Goal: Information Seeking & Learning: Learn about a topic

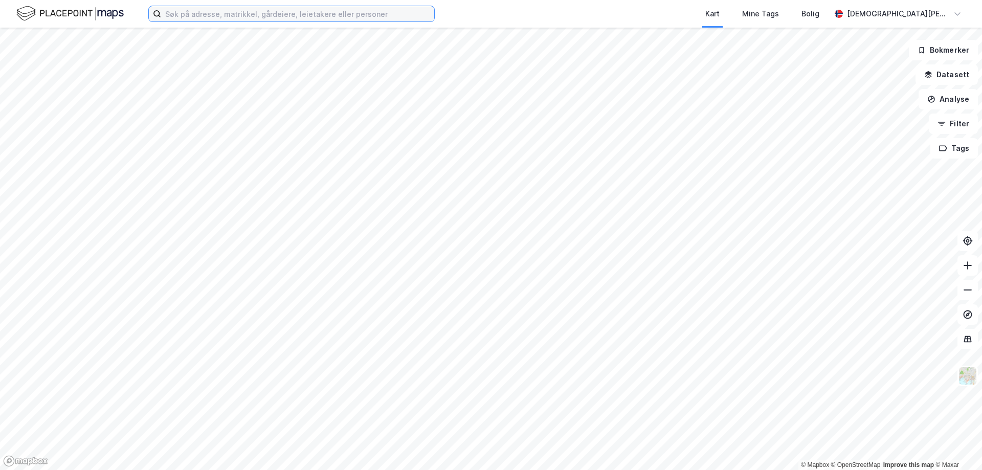
click at [238, 13] on input at bounding box center [297, 13] width 273 height 15
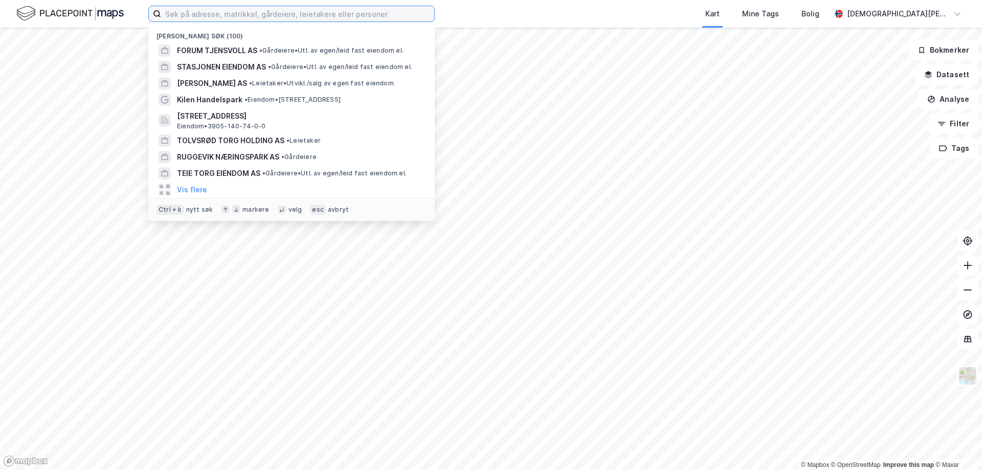
click at [354, 13] on input at bounding box center [297, 13] width 273 height 15
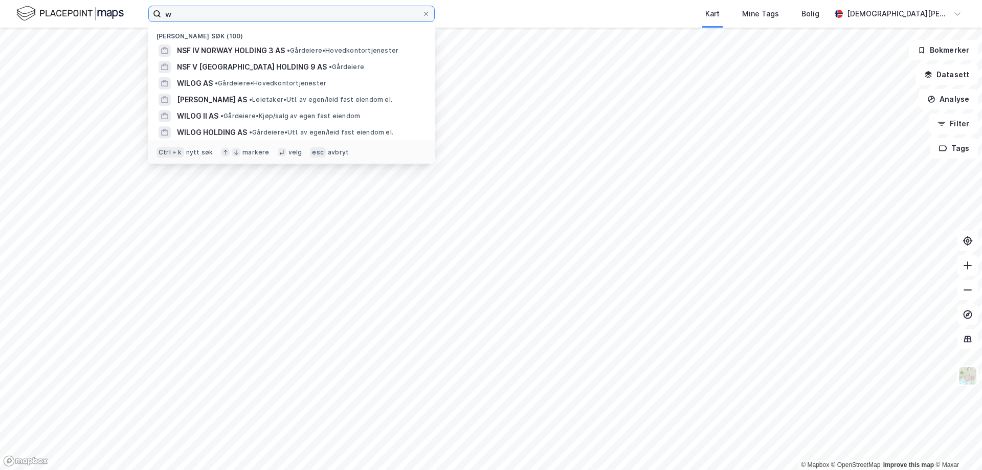
click at [365, 13] on input "w" at bounding box center [291, 13] width 261 height 15
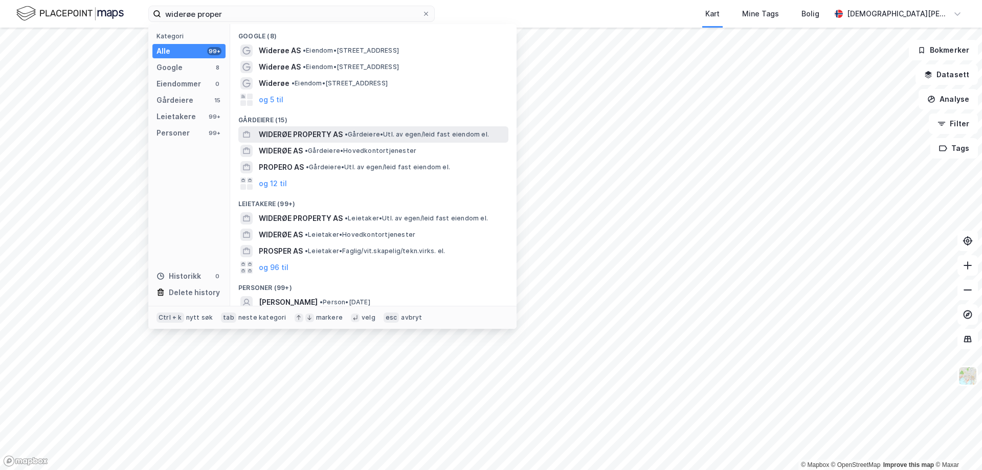
click at [301, 130] on span "WIDERØE PROPERTY AS" at bounding box center [301, 134] width 84 height 12
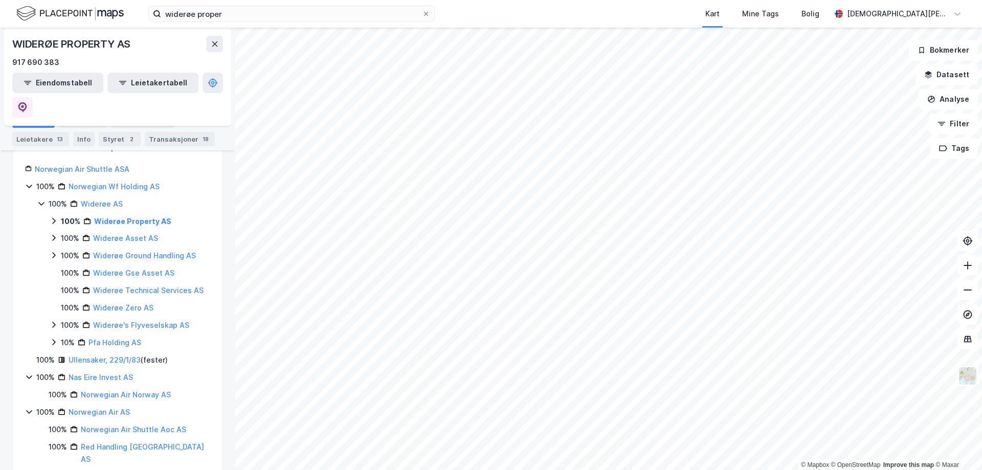
scroll to position [153, 0]
click at [56, 215] on icon at bounding box center [54, 219] width 8 height 8
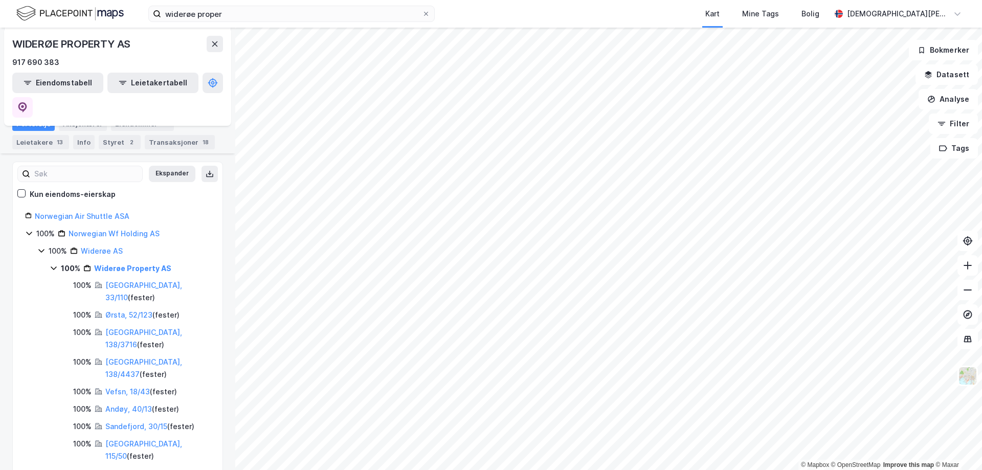
scroll to position [102, 0]
click at [133, 264] on div "Widerøe Property AS" at bounding box center [132, 270] width 77 height 12
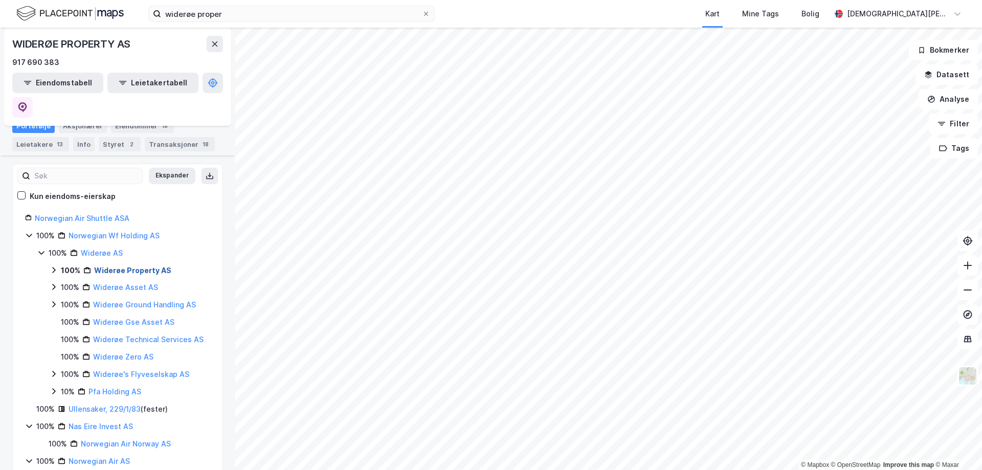
click at [136, 266] on link "Widerøe Property AS" at bounding box center [132, 270] width 77 height 9
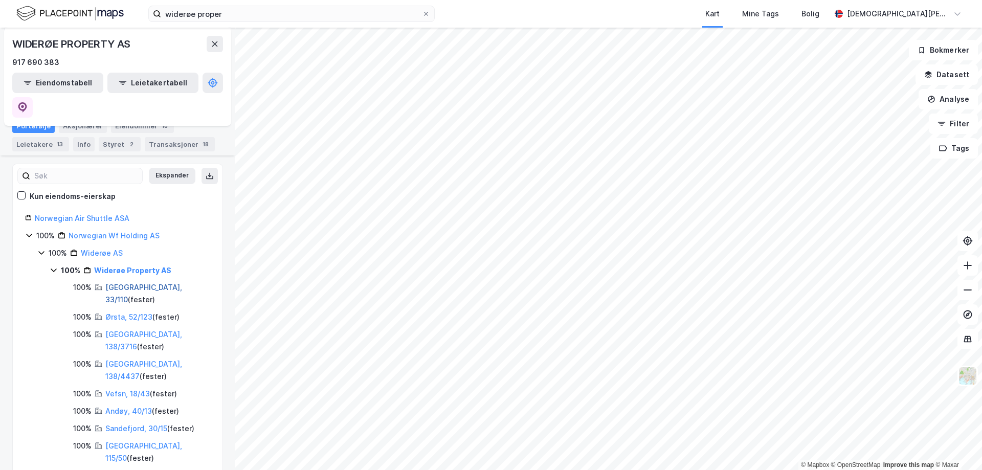
click at [136, 283] on link "[GEOGRAPHIC_DATA], 33/110" at bounding box center [143, 293] width 77 height 21
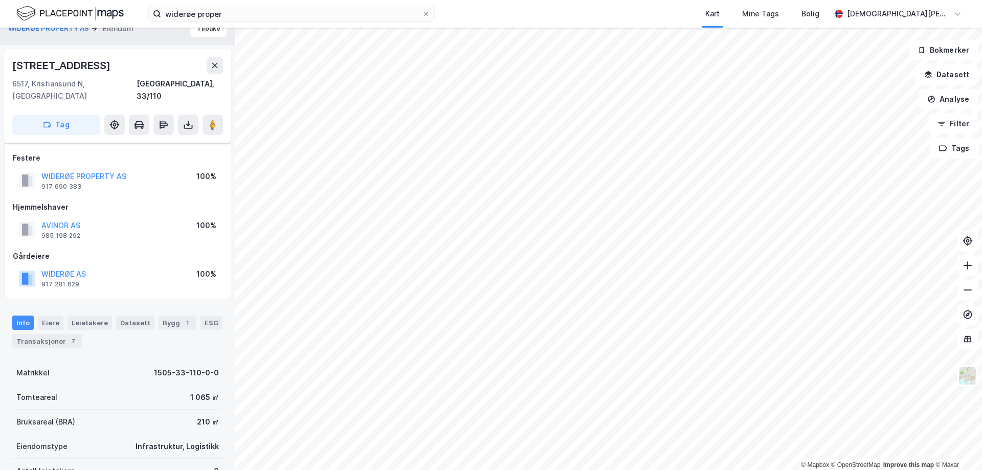
scroll to position [15, 0]
click at [292, 14] on input "widerøe proper" at bounding box center [291, 13] width 261 height 15
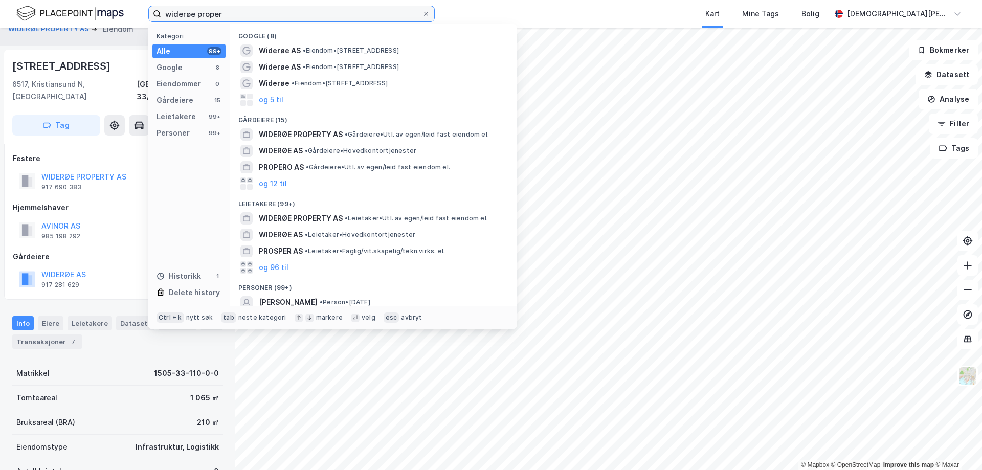
click at [292, 14] on input "widerøe proper" at bounding box center [291, 13] width 261 height 15
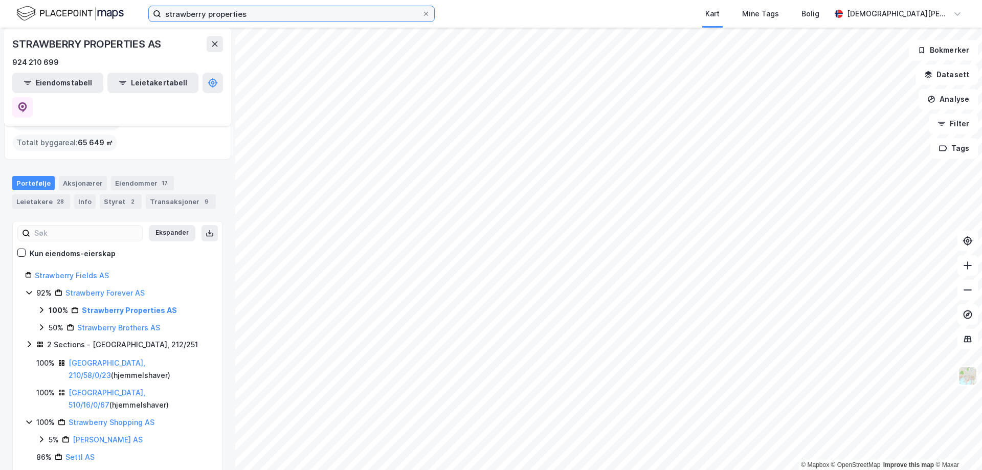
scroll to position [102, 0]
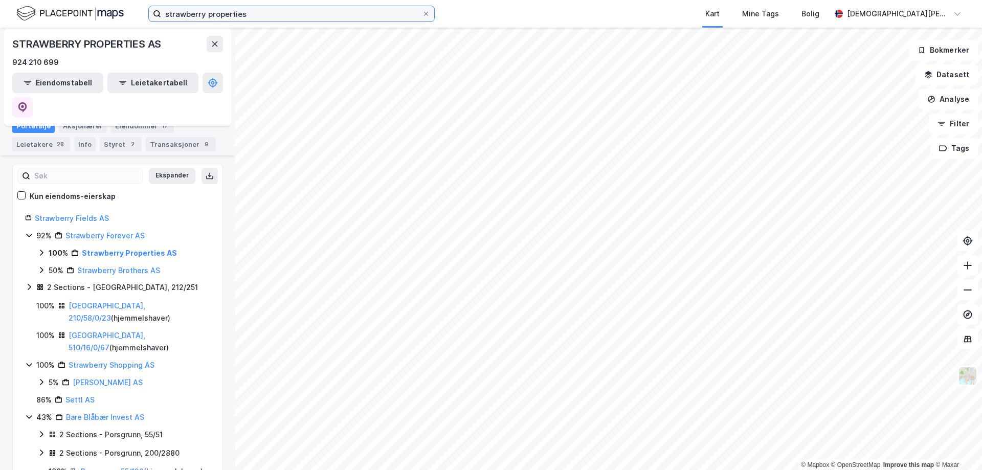
click at [262, 12] on input "strawberry properties" at bounding box center [291, 13] width 261 height 15
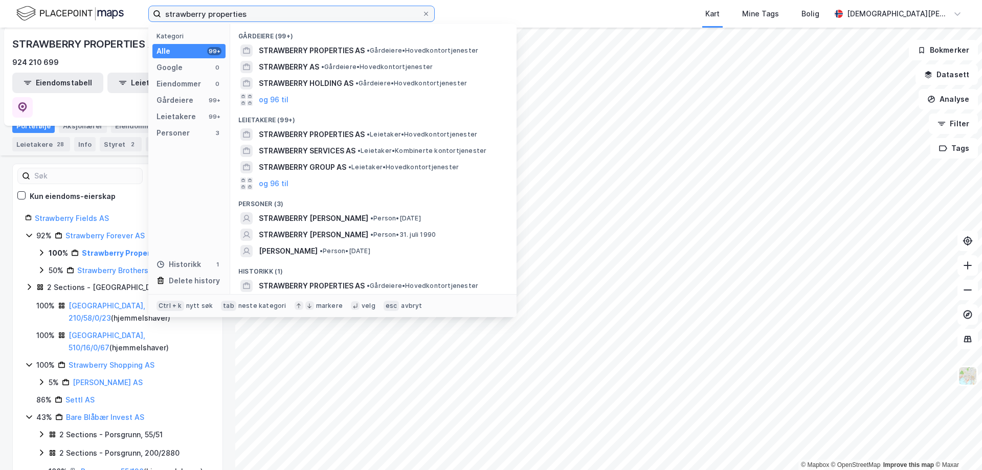
click at [262, 12] on input "strawberry properties" at bounding box center [291, 13] width 261 height 15
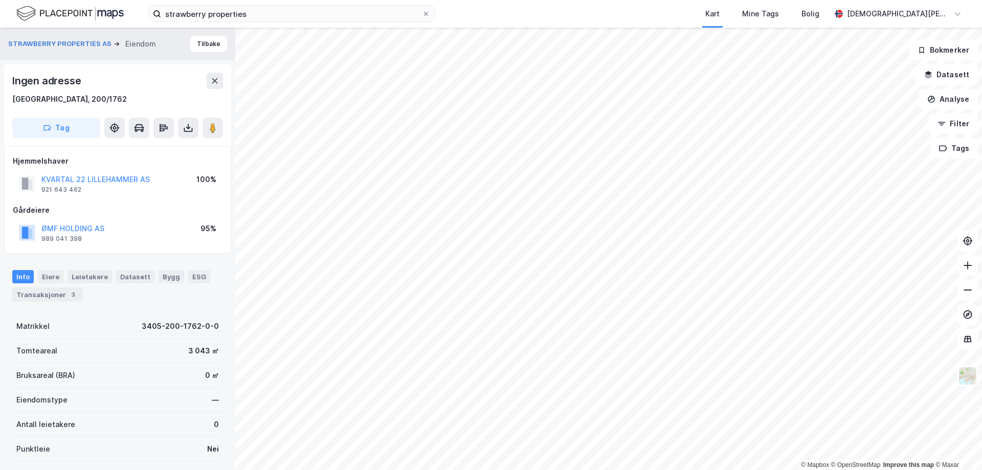
scroll to position [15, 0]
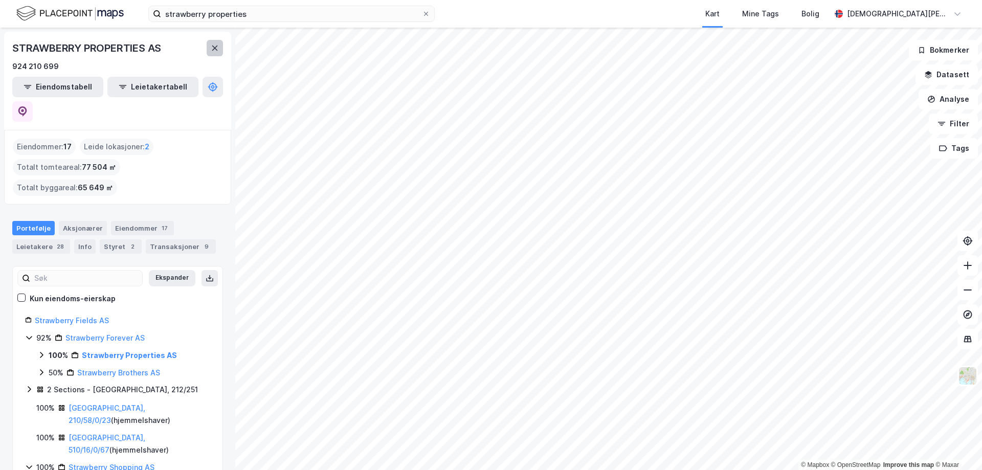
click at [219, 47] on button at bounding box center [215, 48] width 16 height 16
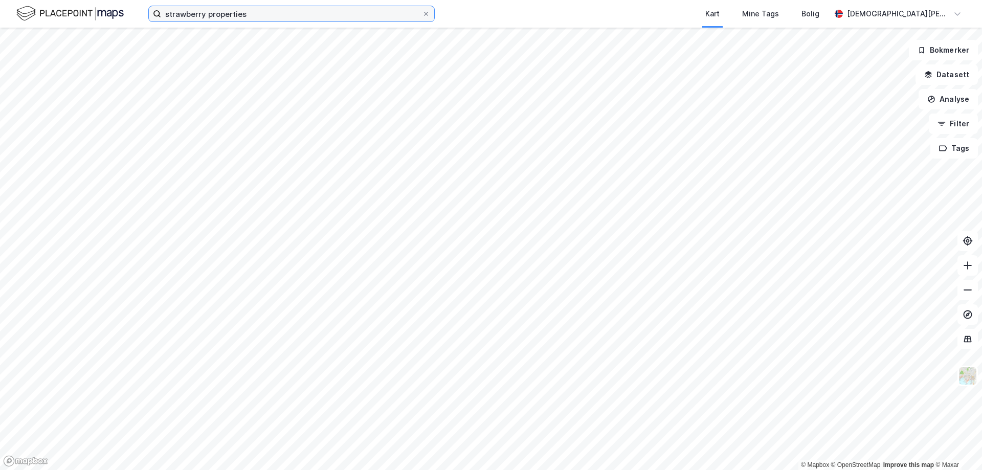
click at [266, 15] on input "strawberry properties" at bounding box center [291, 13] width 261 height 15
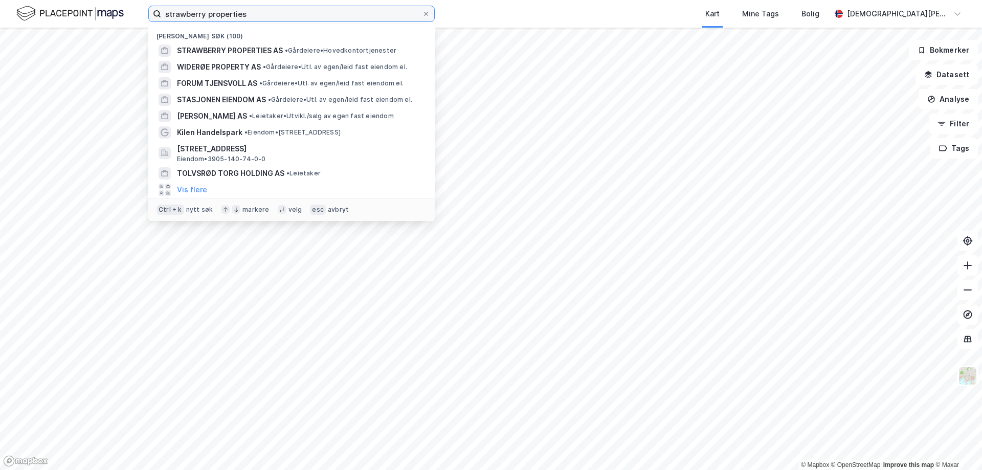
click at [266, 16] on input "strawberry properties" at bounding box center [291, 13] width 261 height 15
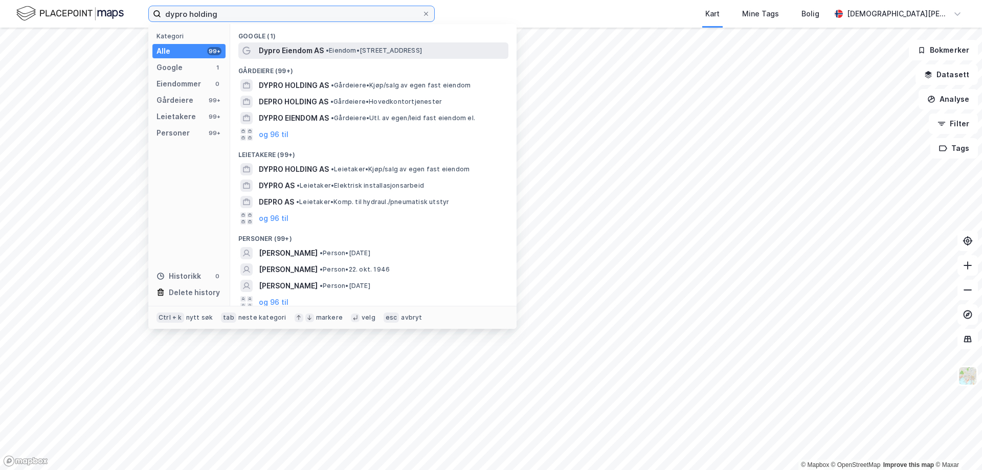
type input "dypro holding"
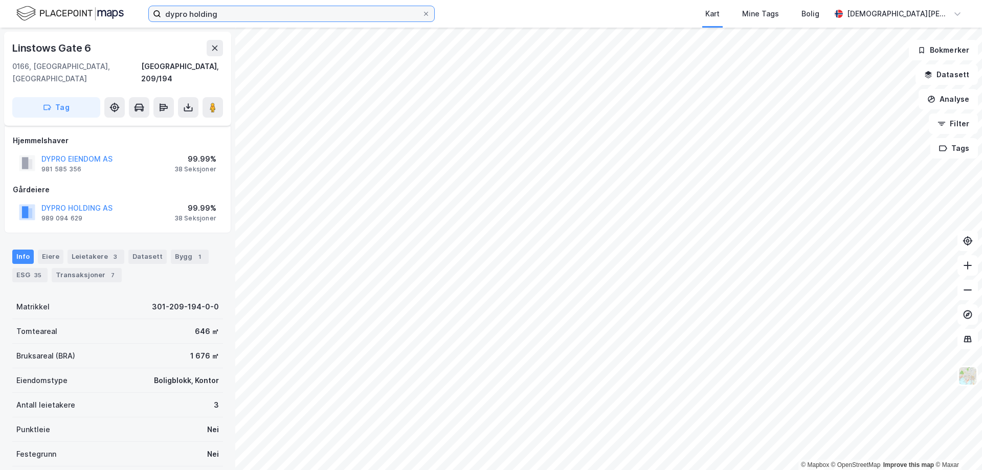
scroll to position [15, 0]
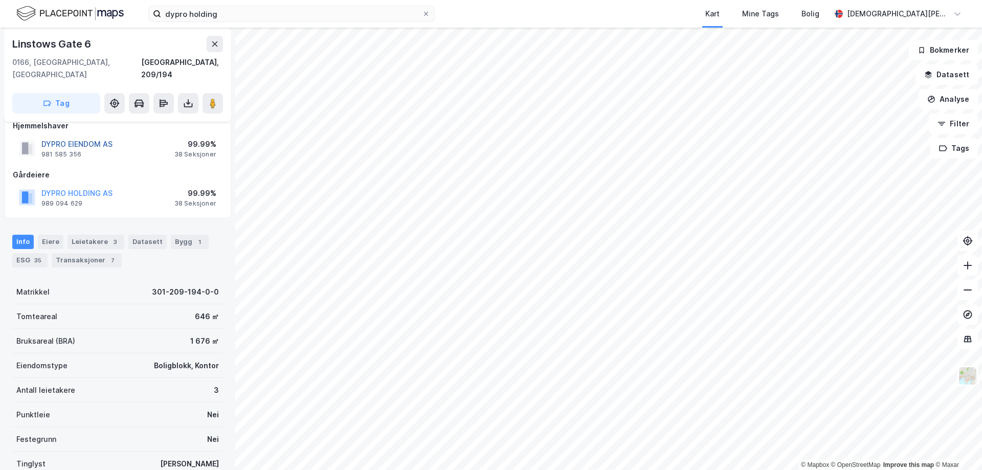
click at [0, 0] on button "DYPRO EIENDOM AS" at bounding box center [0, 0] width 0 height 0
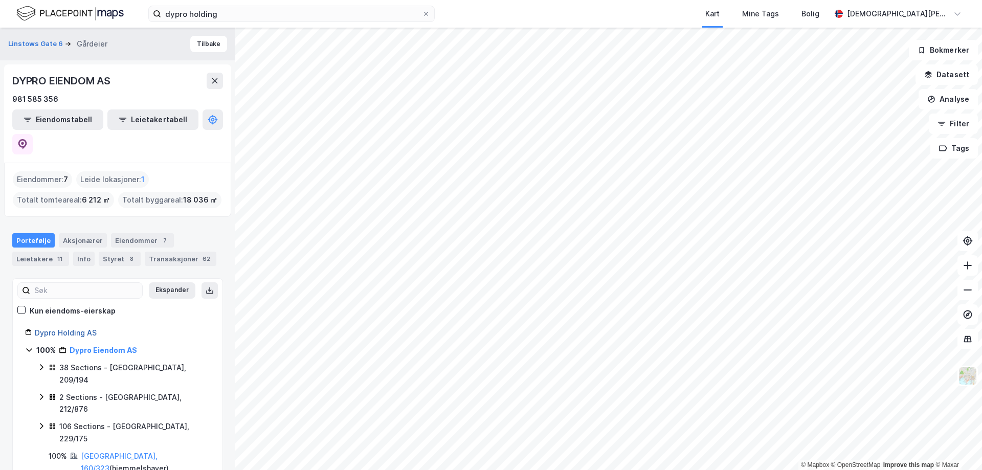
click at [81, 328] on link "Dypro Holding AS" at bounding box center [66, 332] width 62 height 9
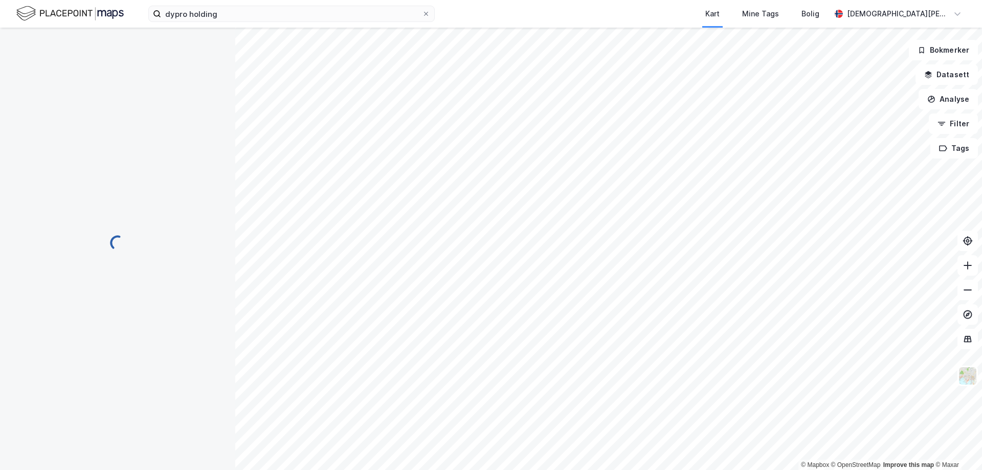
scroll to position [1, 0]
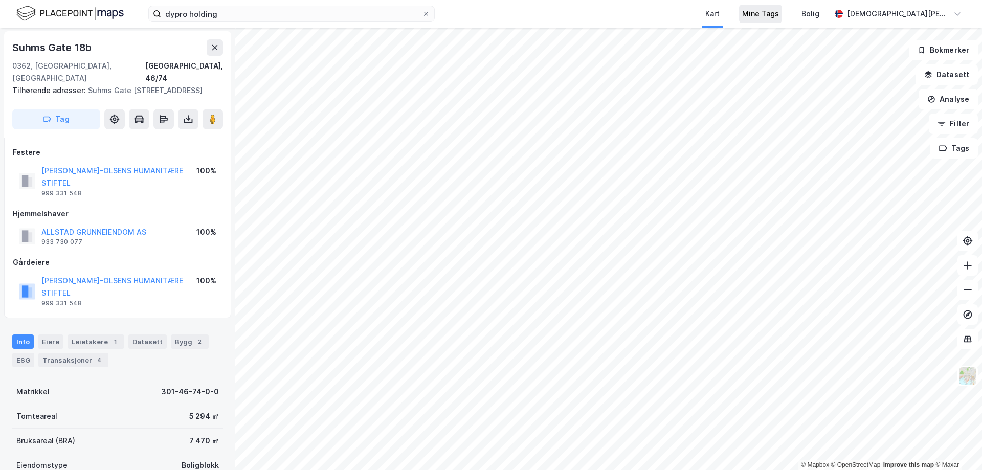
scroll to position [1, 0]
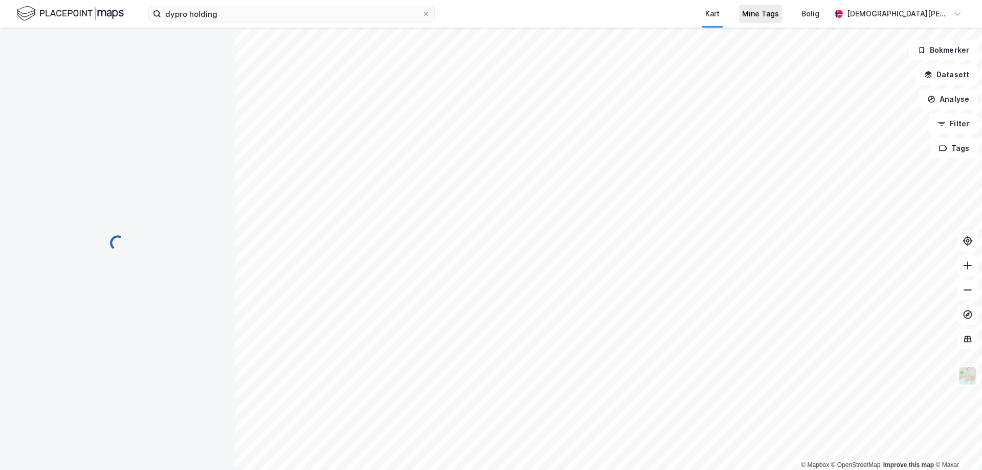
scroll to position [1, 0]
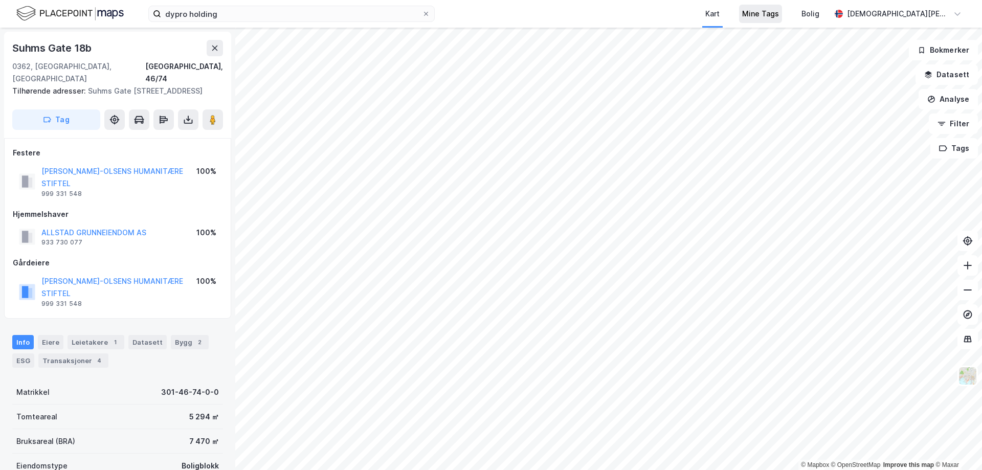
scroll to position [1, 0]
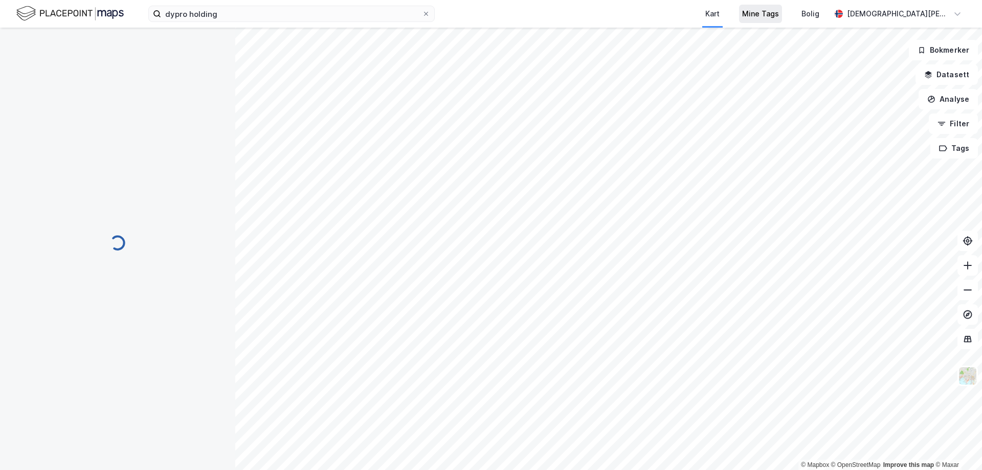
scroll to position [1, 0]
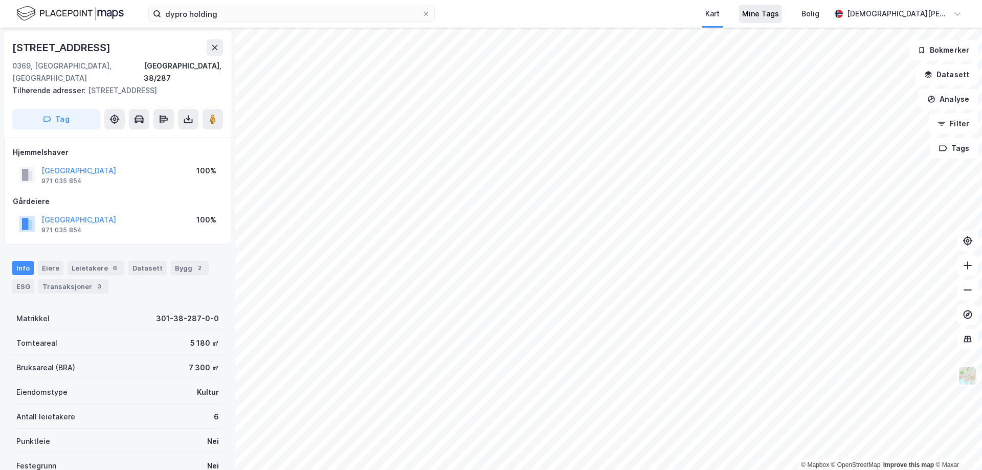
scroll to position [1, 0]
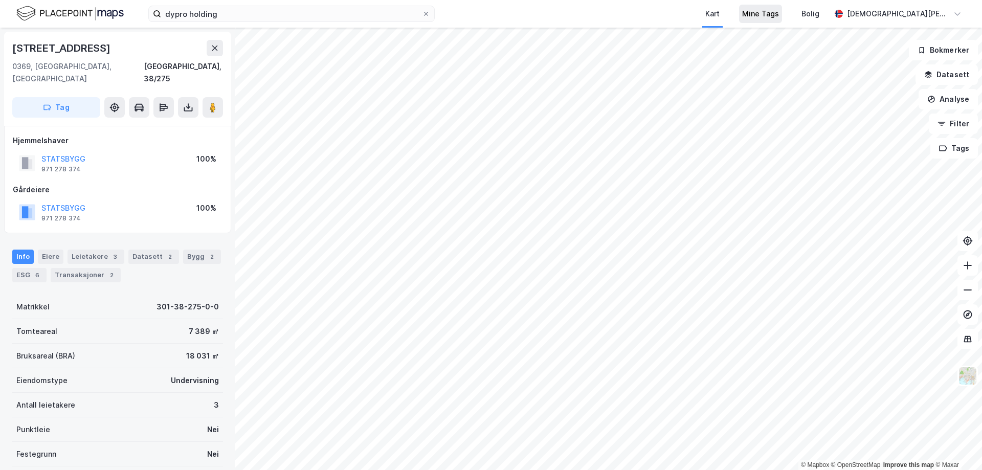
scroll to position [1, 0]
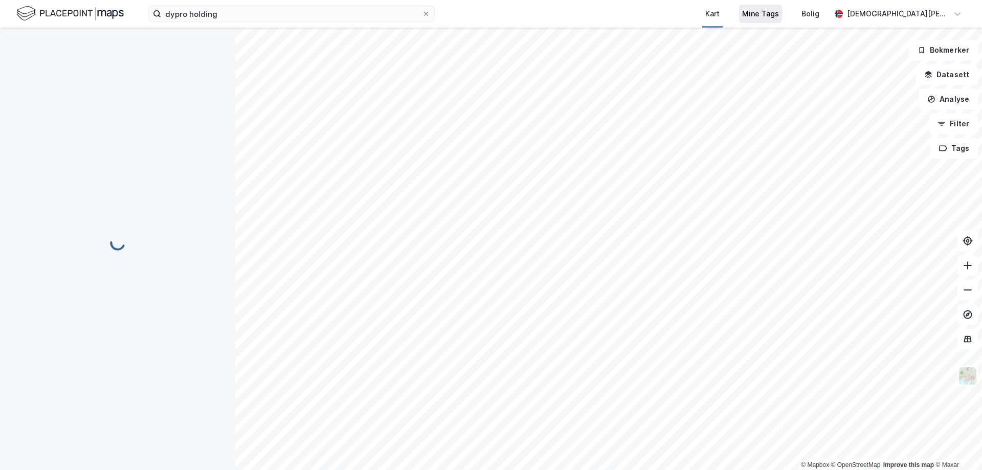
scroll to position [1, 0]
